Goal: Find specific page/section: Find specific page/section

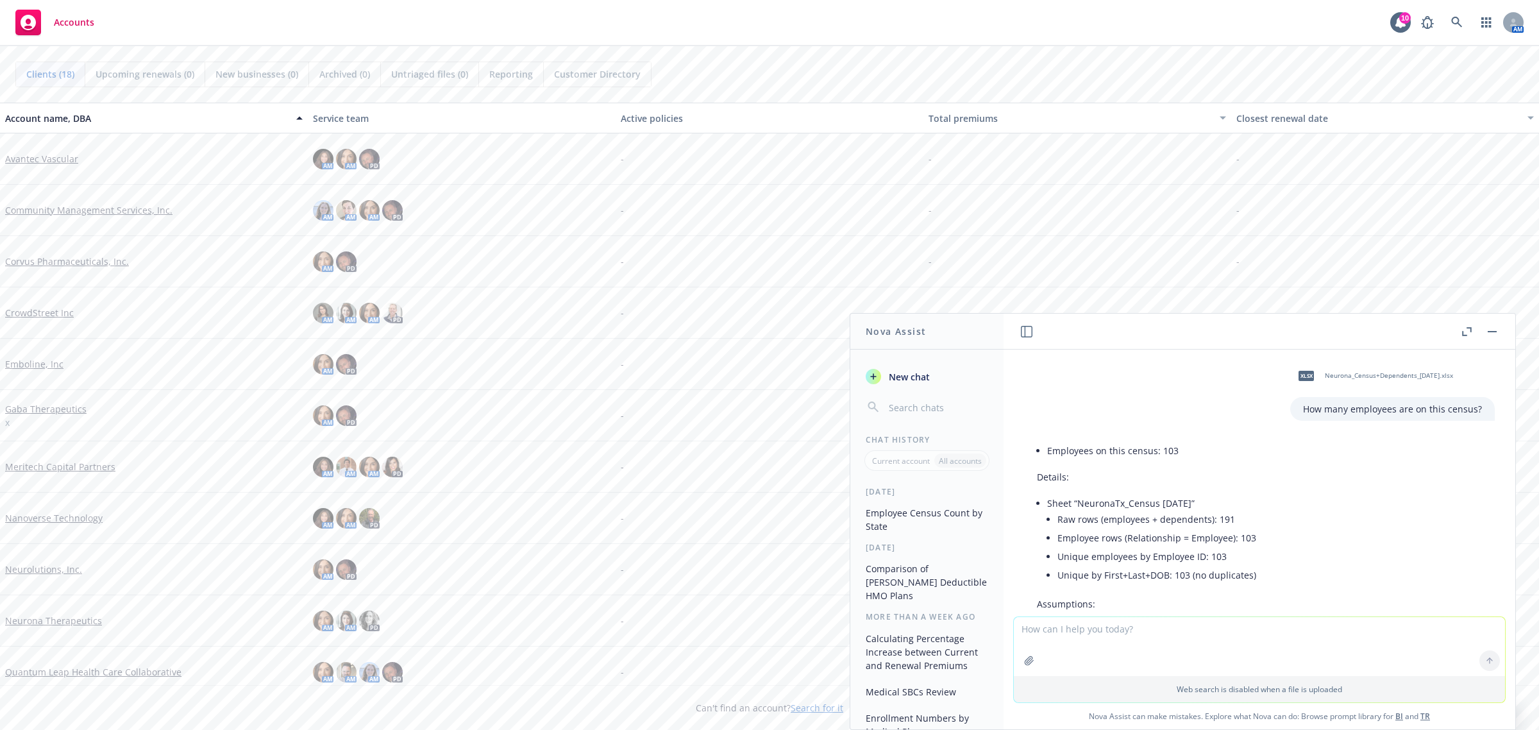
scroll to position [475, 0]
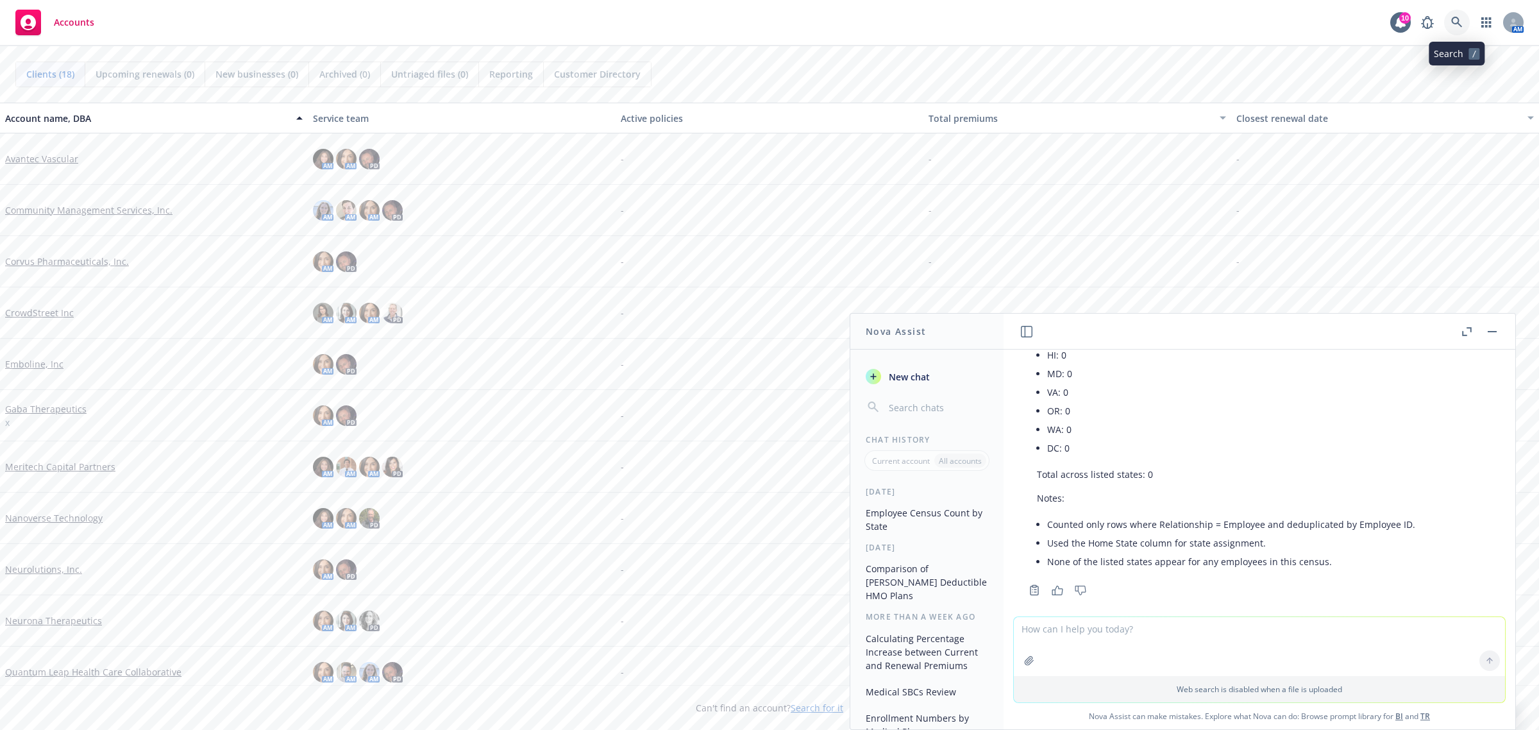
click at [1448, 24] on link at bounding box center [1458, 23] width 26 height 26
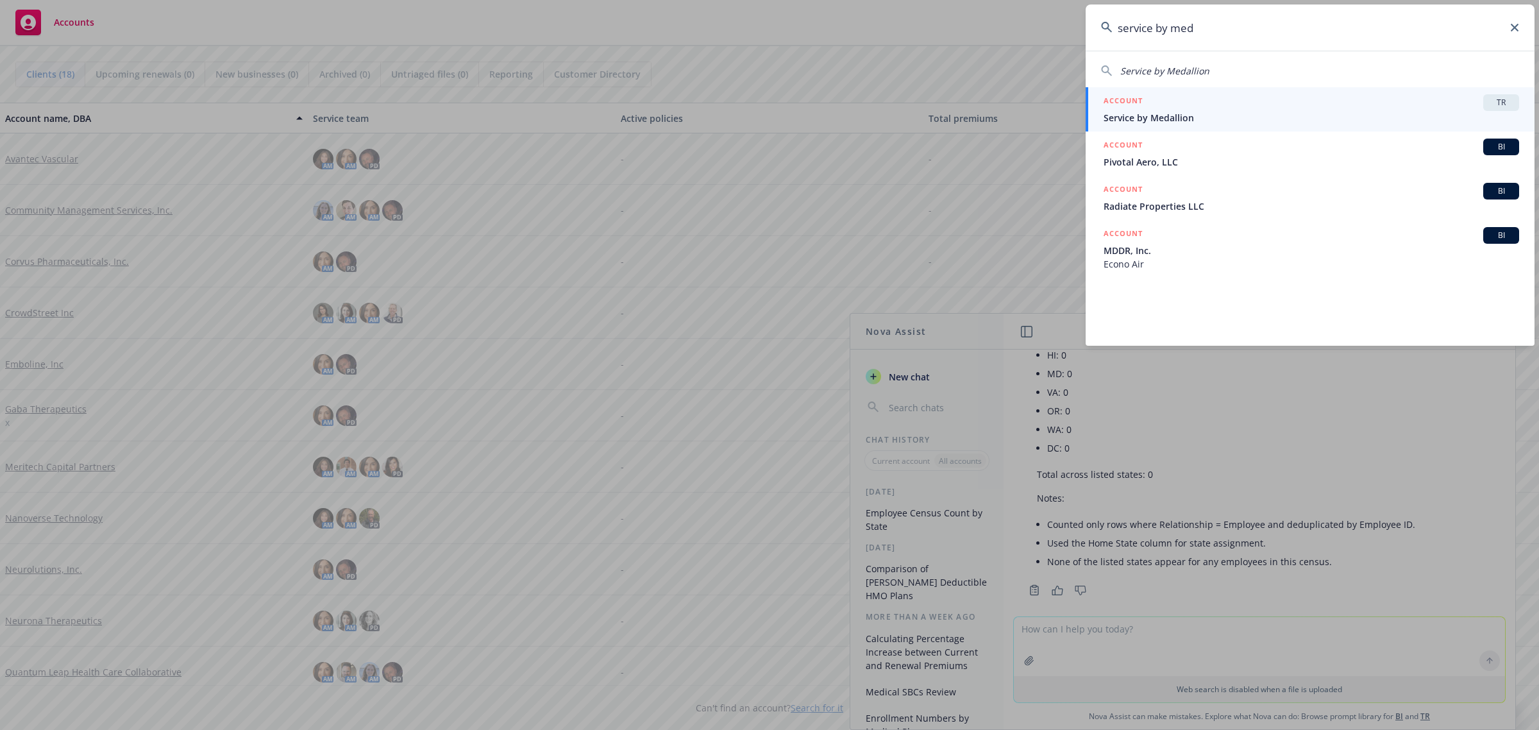
type input "service by med"
click at [1514, 99] on span "TR" at bounding box center [1502, 103] width 26 height 12
